Goal: Information Seeking & Learning: Check status

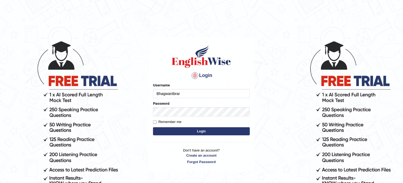
click at [210, 98] on input "Bhagwantbrar" at bounding box center [201, 93] width 97 height 9
type input "obehi00"
click at [201, 130] on button "Login" at bounding box center [201, 131] width 97 height 8
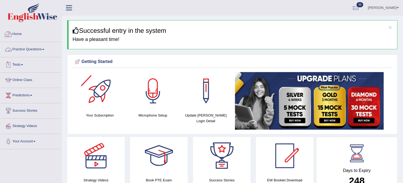
click at [40, 43] on link "Practice Questions" at bounding box center [30, 48] width 61 height 13
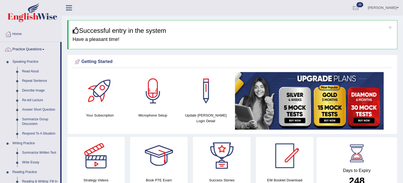
click at [391, 10] on link "Obehi ighodaro" at bounding box center [383, 7] width 39 height 14
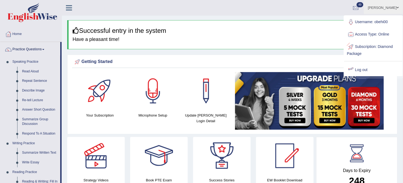
click at [355, 71] on link "Log out" at bounding box center [373, 70] width 58 height 12
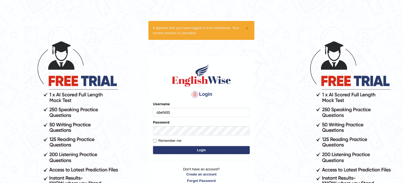
click at [193, 115] on input "obehi00" at bounding box center [201, 112] width 97 height 9
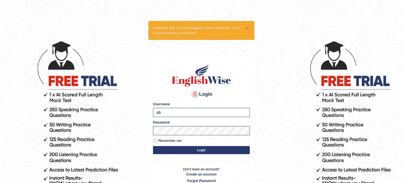
type input "o"
type input "ravindekaur7087@gmail.com"
click at [192, 153] on button "Login" at bounding box center [201, 150] width 97 height 8
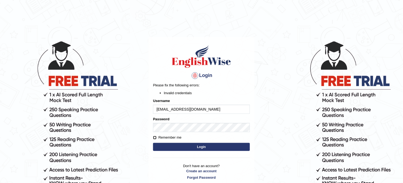
click at [154, 137] on input "Remember me" at bounding box center [154, 137] width 3 height 3
checkbox input "false"
click at [169, 146] on button "Login" at bounding box center [201, 147] width 97 height 8
click at [181, 108] on input "ravindekaur7087@gmail.com" at bounding box center [201, 109] width 97 height 9
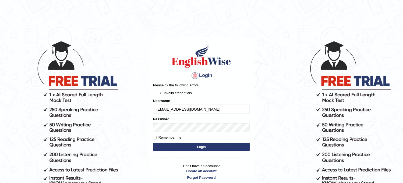
type input "ravindekaur70987@gmail.com"
click at [210, 144] on button "Login" at bounding box center [201, 147] width 97 height 8
click at [203, 149] on button "Login" at bounding box center [201, 147] width 97 height 8
click at [223, 109] on input "ravindekaur70987@gmail.com" at bounding box center [201, 109] width 97 height 9
type input "ravindekaur70987"
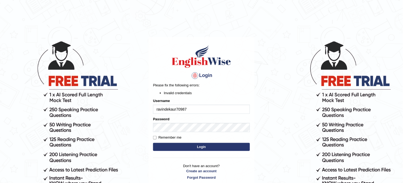
click at [208, 147] on button "Login" at bounding box center [201, 147] width 97 height 8
click at [200, 108] on input "ravindekaur70987" at bounding box center [201, 109] width 97 height 9
type input "obehi00"
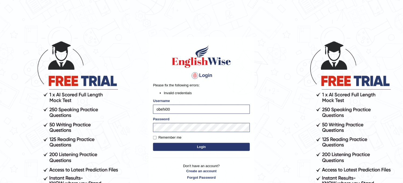
click at [208, 147] on button "Login" at bounding box center [201, 147] width 97 height 8
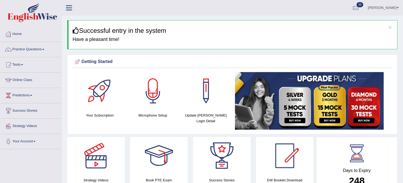
click at [43, 55] on link "Practice Questions" at bounding box center [30, 48] width 61 height 13
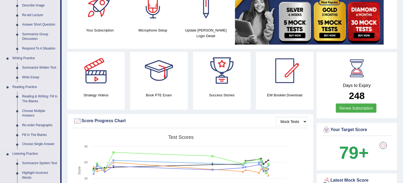
scroll to position [90, 0]
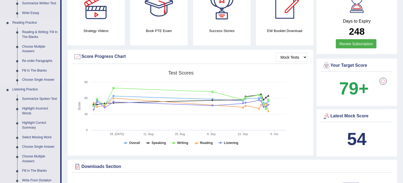
click at [9, 114] on ul "Speaking Practice Read Aloud Repeat Sentence Describe Image Re-tell Lecture Ans…" at bounding box center [30, 51] width 60 height 287
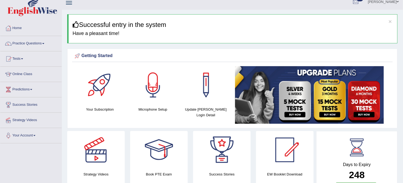
scroll to position [0, 0]
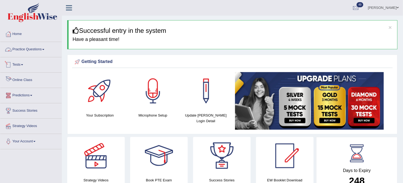
click at [39, 48] on link "Practice Questions" at bounding box center [30, 48] width 61 height 13
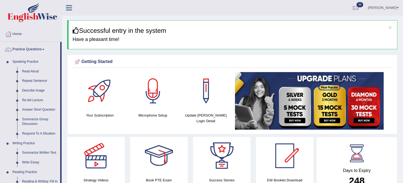
click at [395, 7] on link "Obehi ighodaro" at bounding box center [383, 7] width 39 height 14
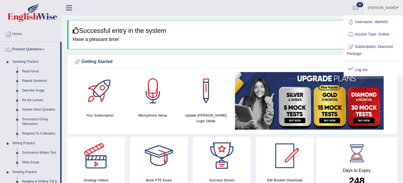
click at [360, 68] on link "Log out" at bounding box center [373, 70] width 58 height 12
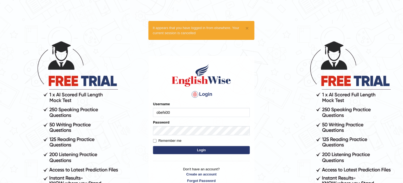
click at [226, 119] on form "Please fix the following errors: Username obehi00 Password Remember me Login" at bounding box center [201, 128] width 97 height 54
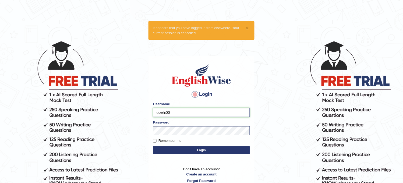
click at [229, 111] on input "obehi00" at bounding box center [201, 112] width 97 height 9
type input "o"
type input "ravinderkaur70987@gmail.com"
click at [195, 150] on button "Login" at bounding box center [201, 150] width 97 height 8
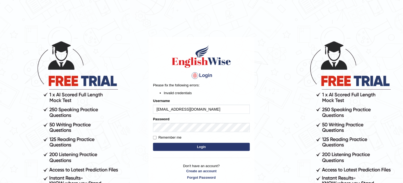
click at [158, 109] on input "ravinderkaur70987@gmail.com" at bounding box center [201, 109] width 97 height 9
type input "Ravinderkaur70987@gmail.com"
click at [175, 148] on button "Login" at bounding box center [201, 147] width 97 height 8
click at [159, 108] on input "Ravinderkaur70987@gmail.com" at bounding box center [201, 109] width 97 height 9
type input "ravinderkaur70987@gmail.com"
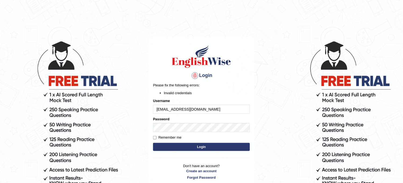
click at [183, 149] on button "Login" at bounding box center [201, 147] width 97 height 8
click at [182, 151] on button "Login" at bounding box center [201, 147] width 97 height 8
click at [200, 170] on link "Create an account" at bounding box center [201, 170] width 97 height 5
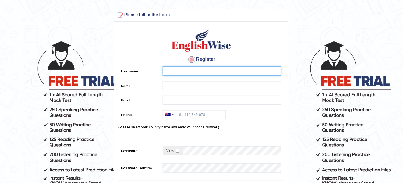
click at [204, 71] on input "Username" at bounding box center [222, 70] width 119 height 9
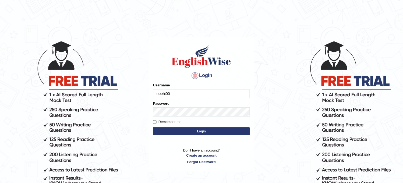
drag, startPoint x: 0, startPoint y: 0, endPoint x: 217, endPoint y: 95, distance: 237.3
click at [217, 95] on input "obehi00" at bounding box center [201, 93] width 97 height 9
type input "o"
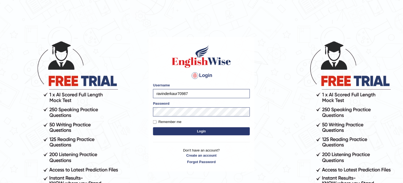
click at [215, 94] on input "ravinderkaur70987" at bounding box center [201, 93] width 97 height 9
type input "[EMAIL_ADDRESS][DOMAIN_NAME]"
click at [178, 134] on button "Login" at bounding box center [201, 131] width 97 height 8
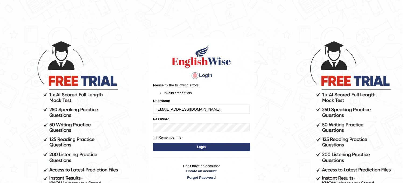
click at [178, 147] on button "Login" at bounding box center [201, 147] width 97 height 8
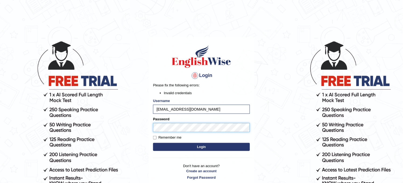
click at [154, 139] on form "Please fix the following errors: Invalid credentials Username ravinderkaur70987…" at bounding box center [201, 118] width 97 height 70
click at [154, 139] on input "Remember me" at bounding box center [154, 137] width 3 height 3
click at [155, 138] on input "Remember me" at bounding box center [154, 137] width 3 height 3
checkbox input "false"
click at [208, 173] on link "Create an account" at bounding box center [201, 170] width 97 height 5
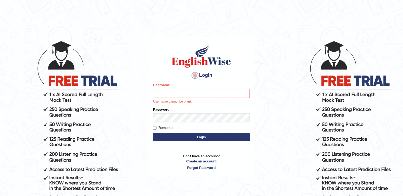
click at [365, 26] on body "Login Please fix the following errors: Username Username cannot be blank. Passw…" at bounding box center [201, 118] width 403 height 196
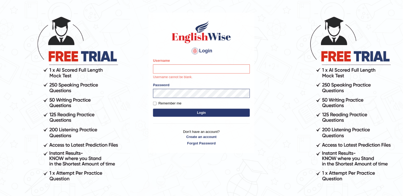
scroll to position [49, 0]
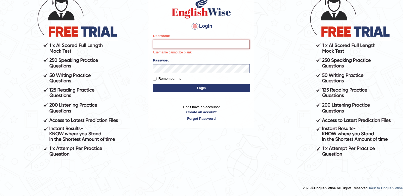
click at [236, 40] on input "Username" at bounding box center [201, 44] width 97 height 9
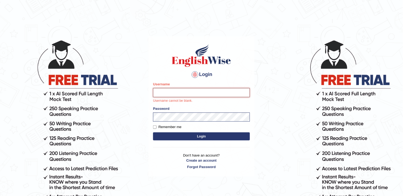
scroll to position [0, 0]
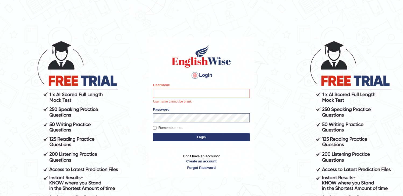
drag, startPoint x: 400, startPoint y: 2, endPoint x: 277, endPoint y: 34, distance: 127.7
click at [277, 34] on body "Login Please fix the following errors: Username Username cannot be blank. Passw…" at bounding box center [201, 118] width 403 height 196
click at [184, 91] on input "Username" at bounding box center [201, 93] width 97 height 9
click at [167, 97] on input "ra" at bounding box center [201, 93] width 97 height 9
type input "ravinderkaur70987@gmail.com"
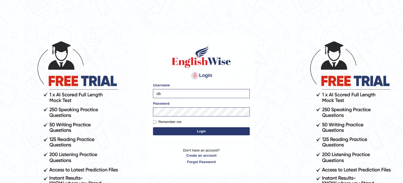
type input "o"
type input "ravinderkaur70987@gmail.com"
click at [260, 120] on body "Login Please fix the following errors: Username ravinderkaur70987@gmail.com Pas…" at bounding box center [201, 111] width 403 height 183
click at [218, 135] on button "Login" at bounding box center [201, 131] width 97 height 8
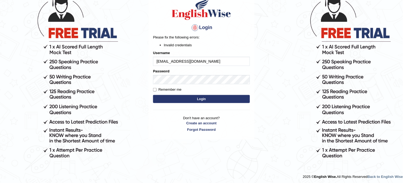
scroll to position [49, 0]
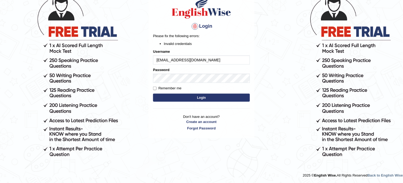
click at [230, 98] on button "Login" at bounding box center [201, 98] width 97 height 8
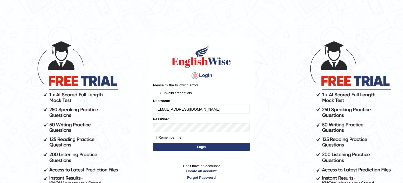
click at [164, 138] on label "Remember me" at bounding box center [167, 137] width 29 height 5
click at [157, 138] on input "Remember me" at bounding box center [154, 137] width 3 height 3
checkbox input "true"
click at [173, 147] on button "Login" at bounding box center [201, 147] width 97 height 8
click at [153, 140] on label "Remember me" at bounding box center [167, 137] width 29 height 5
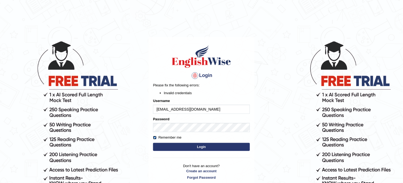
click at [153, 139] on input "Remember me" at bounding box center [154, 137] width 3 height 3
checkbox input "false"
click at [167, 148] on button "Login" at bounding box center [201, 147] width 97 height 8
click at [184, 144] on button "Login" at bounding box center [201, 147] width 97 height 8
type input "[EMAIL_ADDRESS][DOMAIN_NAME]"
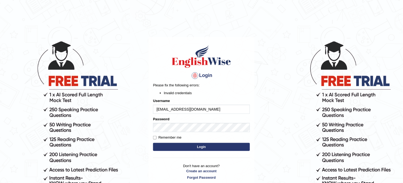
click at [184, 144] on button "Login" at bounding box center [201, 147] width 97 height 8
click at [184, 144] on div "Login Please fix the following errors: Invalid credentials Username ravinderkau…" at bounding box center [202, 112] width 106 height 150
click at [156, 136] on input "Remember me" at bounding box center [154, 137] width 3 height 3
checkbox input "true"
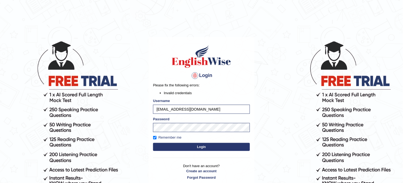
click at [181, 146] on button "Login" at bounding box center [201, 147] width 97 height 8
click at [154, 137] on input "Remember me" at bounding box center [154, 137] width 3 height 3
checkbox input "false"
click at [166, 150] on button "Login" at bounding box center [201, 147] width 97 height 8
click at [200, 146] on button "Login" at bounding box center [201, 147] width 97 height 8
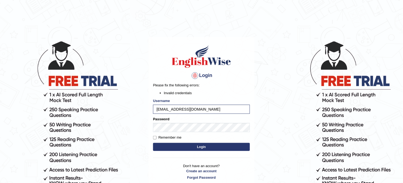
click at [200, 146] on button "Login" at bounding box center [201, 147] width 97 height 8
type input "[EMAIL_ADDRESS][DOMAIN_NAME]"
click at [200, 146] on button "Login" at bounding box center [201, 147] width 97 height 8
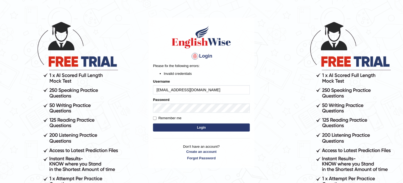
scroll to position [30, 0]
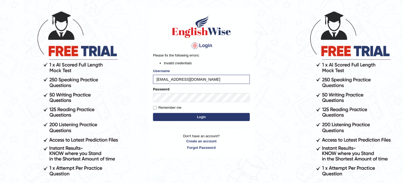
click at [189, 118] on button "Login" at bounding box center [201, 117] width 97 height 8
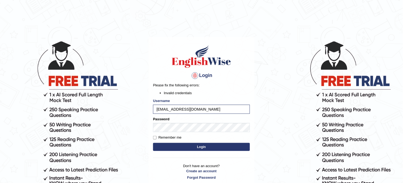
click at [184, 145] on button "Login" at bounding box center [201, 147] width 97 height 8
click at [189, 142] on form "Please fix the following errors: Invalid credentials Username ravinderkaur70987…" at bounding box center [201, 118] width 97 height 70
click at [190, 145] on button "Login" at bounding box center [201, 147] width 97 height 8
click at [188, 143] on button "Login" at bounding box center [201, 147] width 97 height 8
drag, startPoint x: 208, startPoint y: 111, endPoint x: 147, endPoint y: 109, distance: 60.8
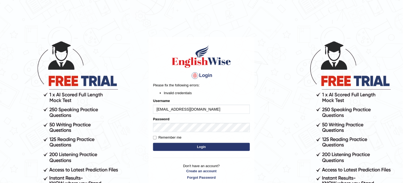
click at [148, 109] on main "Login Please fix the following errors: Invalid credentials Username [EMAIL_ADDR…" at bounding box center [202, 104] width 108 height 168
type input "KaurRavinder"
click at [181, 145] on button "Login" at bounding box center [201, 147] width 97 height 8
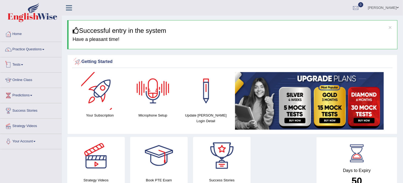
click at [39, 66] on link "Tests" at bounding box center [30, 63] width 61 height 13
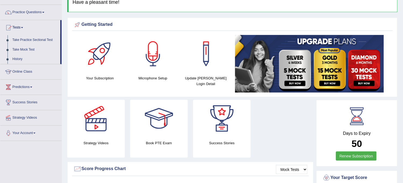
scroll to position [30, 0]
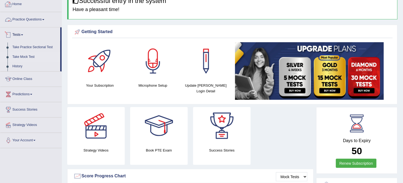
click at [16, 56] on link "Take Mock Test" at bounding box center [35, 57] width 50 height 10
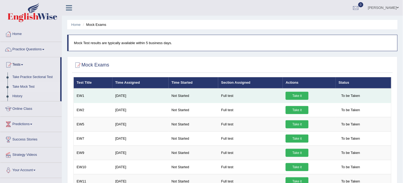
click at [301, 96] on link "Take it" at bounding box center [297, 96] width 23 height 8
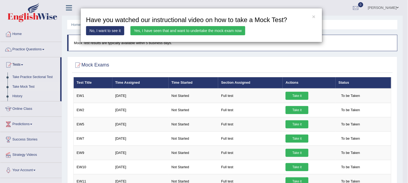
click at [31, 51] on div "× Have you watched our instructional video on how to take a Mock Test? No, I wa…" at bounding box center [204, 91] width 408 height 183
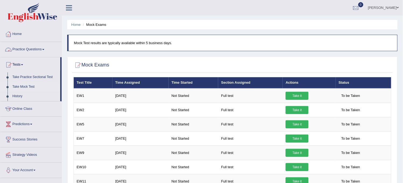
click at [31, 51] on link "Practice Questions" at bounding box center [30, 48] width 61 height 13
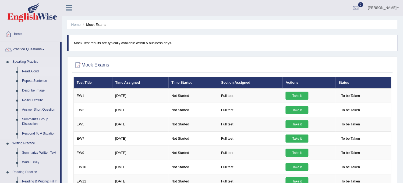
click at [30, 69] on link "Read Aloud" at bounding box center [40, 72] width 41 height 10
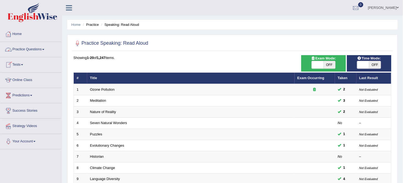
click at [20, 58] on link "Tests" at bounding box center [30, 63] width 61 height 13
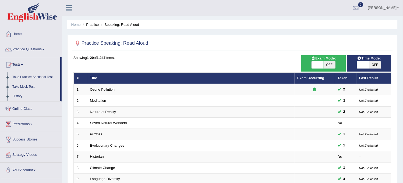
click at [24, 49] on link "Practice Questions" at bounding box center [30, 48] width 61 height 13
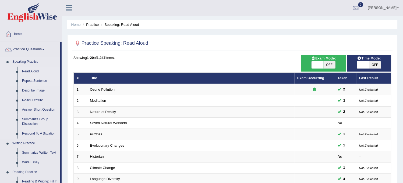
click at [28, 77] on link "Repeat Sentence" at bounding box center [40, 81] width 41 height 10
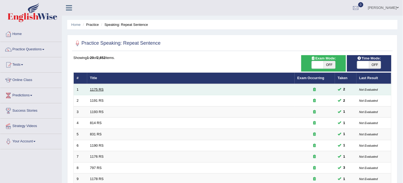
click at [95, 89] on link "1175 RS" at bounding box center [97, 89] width 14 height 4
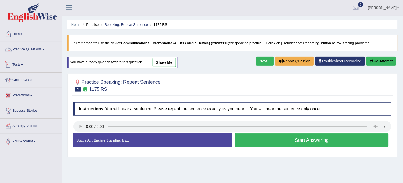
click at [36, 65] on link "Tests" at bounding box center [30, 63] width 61 height 13
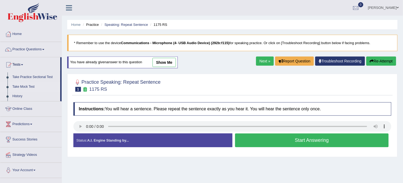
click at [23, 84] on link "Take Mock Test" at bounding box center [35, 87] width 50 height 10
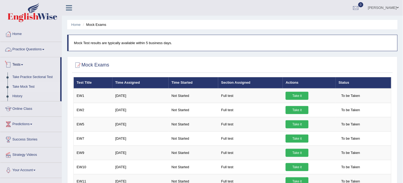
click at [44, 47] on link "Practice Questions" at bounding box center [30, 48] width 61 height 13
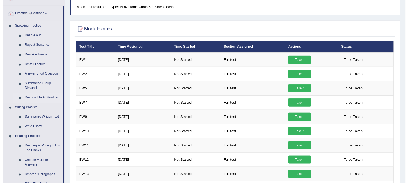
scroll to position [30, 0]
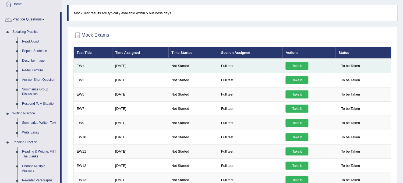
click at [301, 62] on link "Take it" at bounding box center [297, 66] width 23 height 8
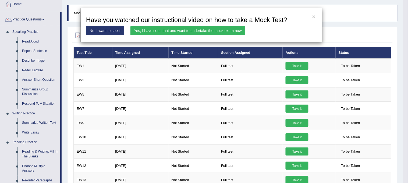
click at [204, 31] on link "Yes, I have seen that and want to undertake the mock exam now" at bounding box center [187, 30] width 115 height 9
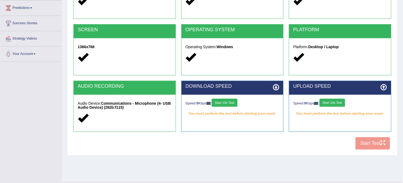
scroll to position [90, 0]
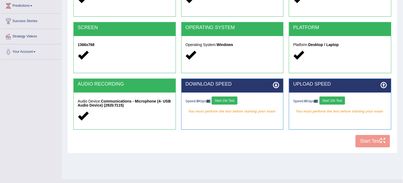
click at [229, 101] on button "Start 10s Test" at bounding box center [225, 101] width 26 height 8
click at [330, 98] on button "Start 10s Test" at bounding box center [333, 101] width 26 height 8
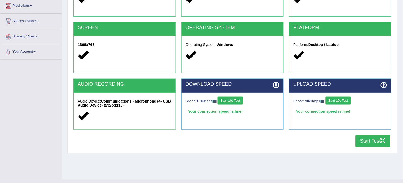
click at [367, 150] on div "System Requirements Test COOKIES Cookies Enabled JAVASCRIPT Javascript Enabled …" at bounding box center [232, 49] width 330 height 208
click at [367, 143] on button "Start Test" at bounding box center [373, 141] width 34 height 12
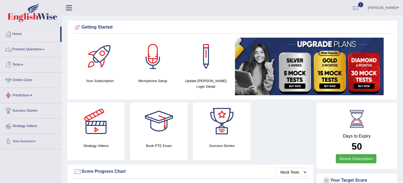
click at [34, 61] on link "Tests" at bounding box center [30, 63] width 61 height 13
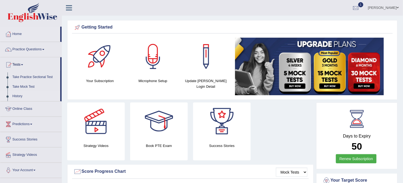
click at [18, 96] on link "History" at bounding box center [35, 96] width 50 height 10
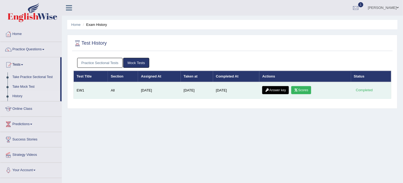
click at [303, 91] on link "Scores" at bounding box center [301, 90] width 20 height 8
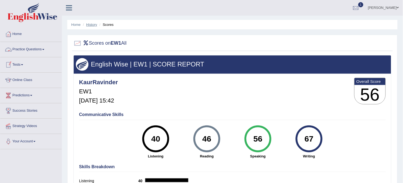
click at [90, 26] on link "History" at bounding box center [91, 25] width 11 height 4
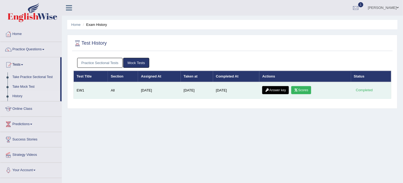
click at [273, 87] on link "Answer key" at bounding box center [275, 90] width 27 height 8
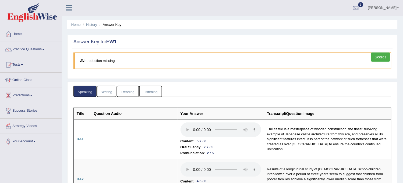
click at [108, 88] on link "Writing" at bounding box center [106, 91] width 19 height 11
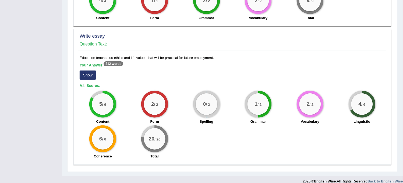
scroll to position [428, 0]
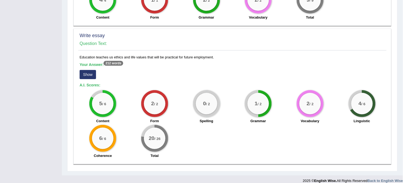
click at [87, 70] on button "Show" at bounding box center [88, 74] width 16 height 9
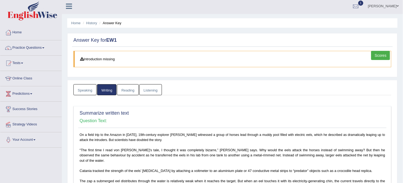
scroll to position [0, 0]
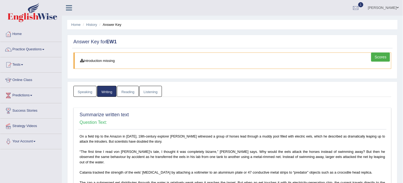
click at [135, 90] on link "Reading" at bounding box center [128, 91] width 22 height 11
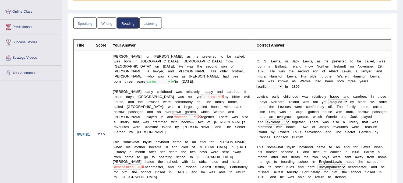
scroll to position [60, 0]
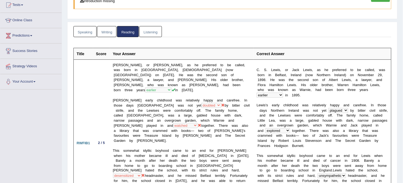
click at [155, 28] on link "Listening" at bounding box center [150, 31] width 23 height 11
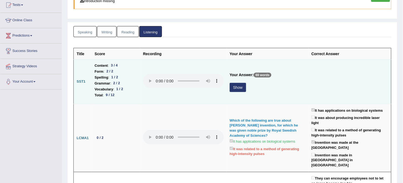
click at [236, 88] on button "Show" at bounding box center [238, 87] width 16 height 9
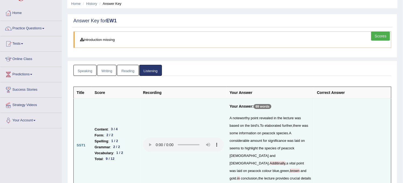
scroll to position [0, 0]
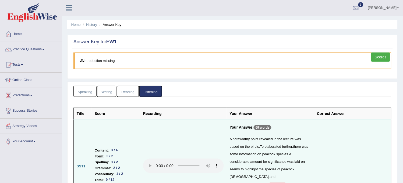
click at [382, 58] on link "Scores" at bounding box center [380, 56] width 19 height 9
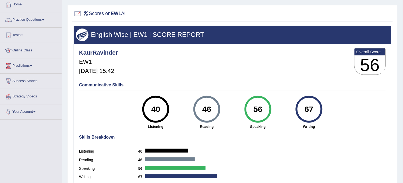
scroll to position [10, 0]
